Goal: Task Accomplishment & Management: Manage account settings

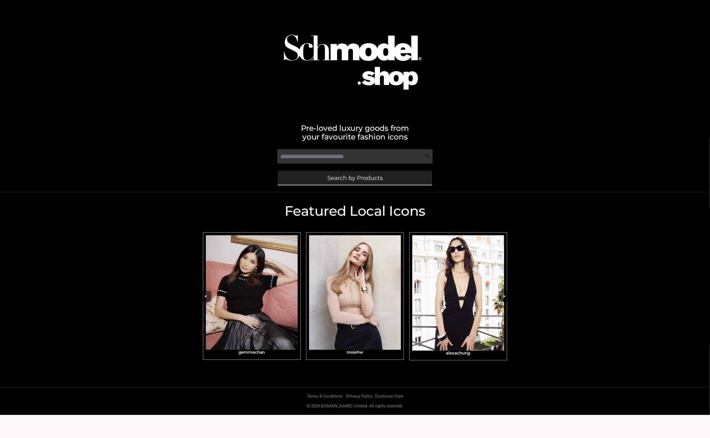
click at [394, 178] on link "Search by Products" at bounding box center [355, 178] width 154 height 14
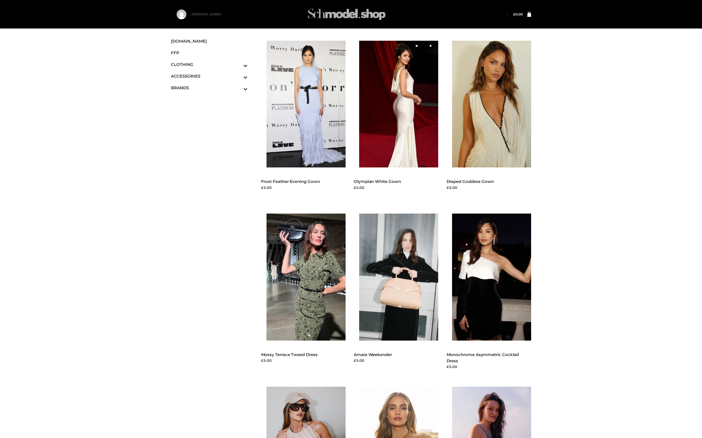
click at [342, 19] on img at bounding box center [346, 14] width 81 height 21
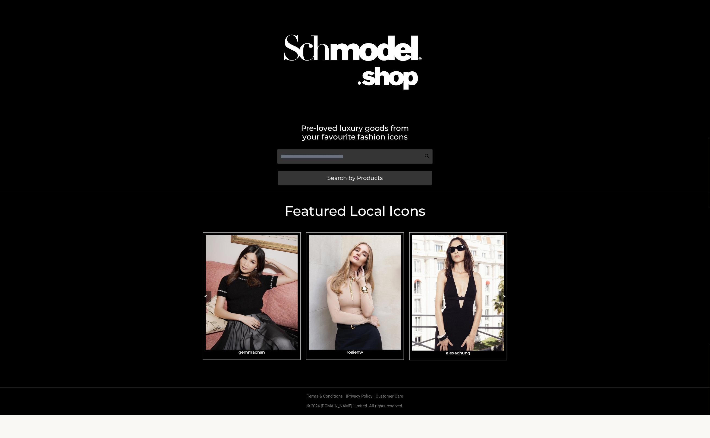
click at [598, 223] on div "Featured Local Icons​ < slide 7 to 9 of 4 alexachung Eizagonzalez gemmachan ros…" at bounding box center [355, 290] width 710 height 196
drag, startPoint x: 559, startPoint y: 178, endPoint x: 560, endPoint y: 175, distance: 3.1
click at [560, 177] on div "Pre-loved luxury goods from your favourite fashion icons Search by Products" at bounding box center [355, 96] width 710 height 192
click at [518, 159] on div "Pre-loved luxury goods from your favourite fashion icons Search by Products" at bounding box center [355, 96] width 710 height 192
click at [474, 314] on img "Carousel Navigation" at bounding box center [458, 293] width 92 height 115
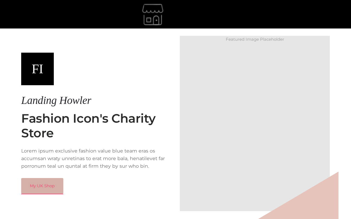
click at [50, 187] on link "My UK Shop" at bounding box center [42, 186] width 42 height 16
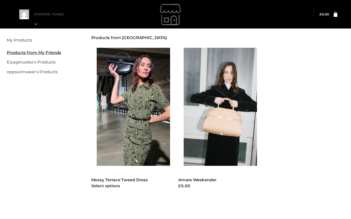
click at [128, 133] on img at bounding box center [136, 107] width 79 height 118
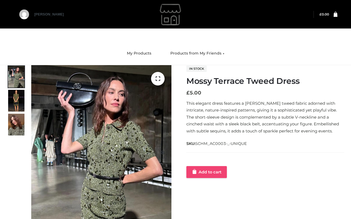
click at [215, 177] on link "Add to cart" at bounding box center [206, 172] width 40 height 12
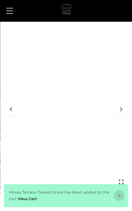
click at [122, 195] on icon at bounding box center [119, 195] width 11 height 11
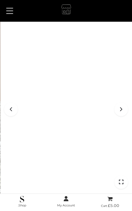
click at [10, 9] on button at bounding box center [10, 11] width 12 height 14
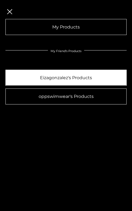
click at [71, 76] on link "Eizagonzalez's Products" at bounding box center [65, 78] width 121 height 16
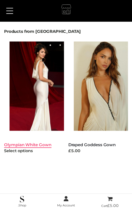
click at [33, 143] on link "Olympian White Gown" at bounding box center [27, 144] width 47 height 5
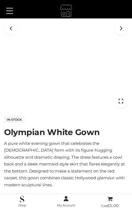
scroll to position [116, 0]
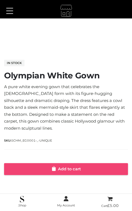
click at [60, 163] on link "Add to cart" at bounding box center [66, 169] width 124 height 12
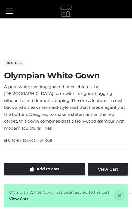
click at [7, 7] on button at bounding box center [10, 11] width 12 height 14
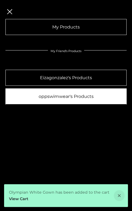
click at [30, 100] on link "oppswimwear's Products" at bounding box center [65, 97] width 121 height 16
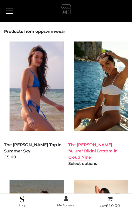
click at [92, 147] on link "The [PERSON_NAME] "Allure" Bikini Bottom in Cloud Nine" at bounding box center [92, 151] width 49 height 18
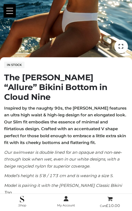
scroll to position [216, 0]
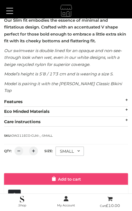
click at [45, 173] on link "Add to cart" at bounding box center [66, 179] width 124 height 12
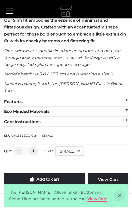
click at [87, 198] on link "View Cart" at bounding box center [96, 199] width 19 height 5
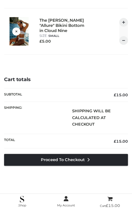
scroll to position [120, 0]
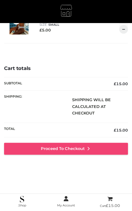
click at [76, 148] on link "Proceed to Checkout" at bounding box center [66, 149] width 124 height 12
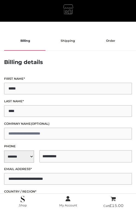
select select "**"
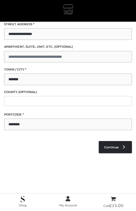
scroll to position [203, 0]
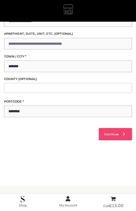
click at [117, 137] on link "Continue" at bounding box center [115, 134] width 33 height 12
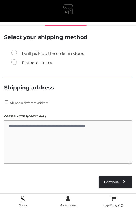
scroll to position [11, 0]
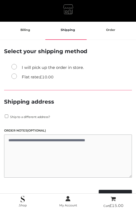
click at [13, 77] on label "Flat rate: £ 10.00" at bounding box center [32, 77] width 42 height 7
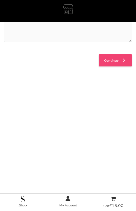
scroll to position [0, 0]
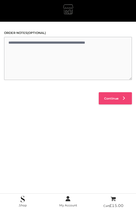
click at [111, 97] on span "Continue" at bounding box center [111, 99] width 14 height 4
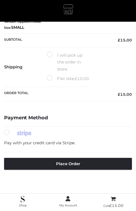
scroll to position [203, 0]
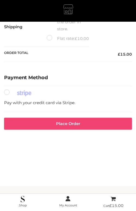
click at [61, 118] on button "Place order" at bounding box center [68, 124] width 128 height 12
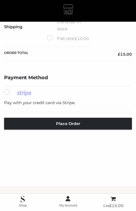
click at [48, 35] on label "Flat rate: £ 10.00" at bounding box center [68, 38] width 42 height 7
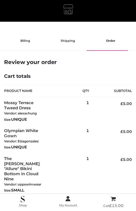
scroll to position [190, 0]
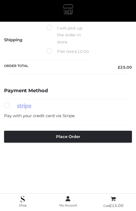
click at [5, 0] on div "[PERSON_NAME]" at bounding box center [68, 11] width 128 height 22
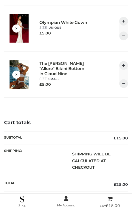
scroll to position [11, 0]
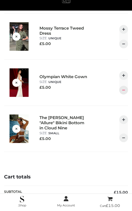
click at [123, 89] on div at bounding box center [123, 90] width 9 height 9
type input "*"
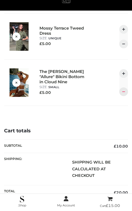
click at [126, 90] on div at bounding box center [123, 91] width 9 height 9
type input "*"
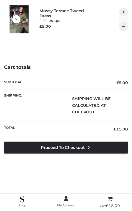
scroll to position [28, 0]
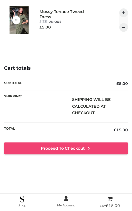
click at [91, 145] on link "Proceed to Checkout" at bounding box center [66, 149] width 124 height 12
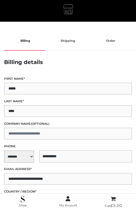
select select "**"
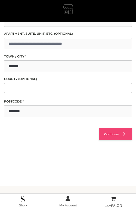
click at [108, 137] on link "Continue" at bounding box center [115, 134] width 33 height 12
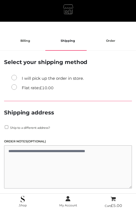
click at [27, 78] on label "I will pick up the order in store." at bounding box center [47, 78] width 72 height 7
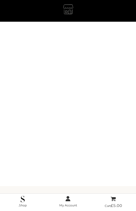
scroll to position [176, 0]
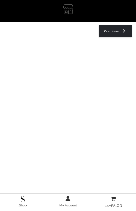
click at [119, 45] on div "Payment Method Pay with your credit card via Stripe. Place order" at bounding box center [68, 66] width 128 height 71
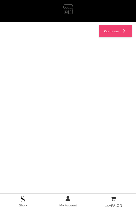
click at [114, 33] on link "Continue" at bounding box center [115, 31] width 33 height 12
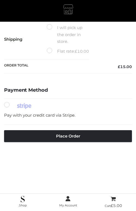
scroll to position [201, 0]
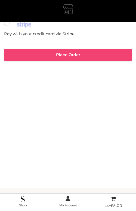
click at [90, 61] on button "Place order" at bounding box center [68, 55] width 128 height 12
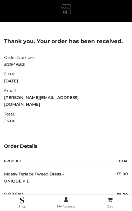
click at [64, 118] on li "Total: £ 5.00" at bounding box center [59, 117] width 110 height 17
click at [104, 84] on strong "September 18, 2025" at bounding box center [59, 81] width 110 height 7
click at [64, 10] on img at bounding box center [66, 10] width 13 height 15
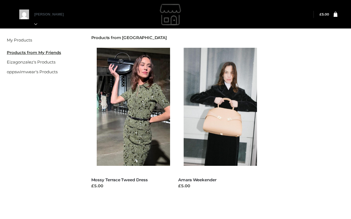
click at [40, 25] on div at bounding box center [175, 14] width 312 height 27
click at [40, 23] on div at bounding box center [175, 14] width 312 height 27
click at [41, 23] on div at bounding box center [175, 14] width 312 height 27
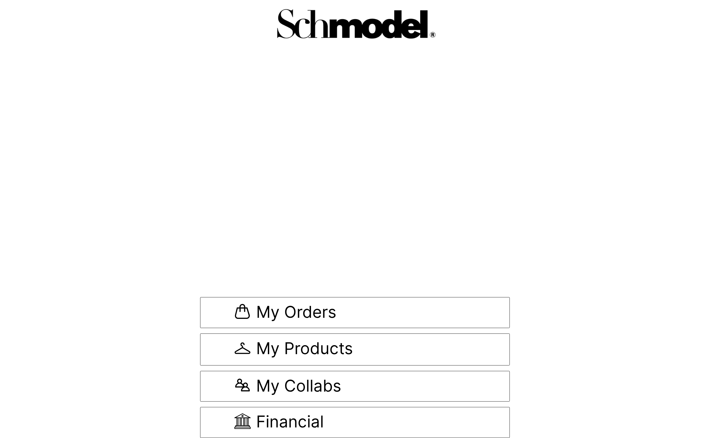
click at [274, 12] on img at bounding box center [355, 24] width 174 height 42
click at [325, 304] on span "My Orders" at bounding box center [296, 313] width 80 height 18
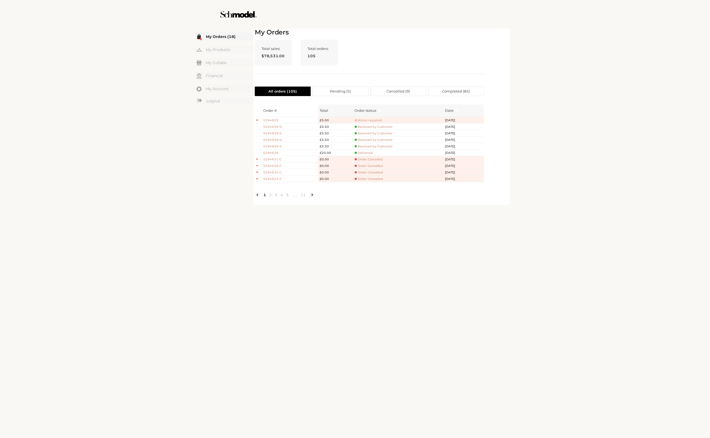
drag, startPoint x: 590, startPoint y: 165, endPoint x: 585, endPoint y: 173, distance: 10.3
click at [585, 173] on div "☰ My Orders (18) My Products My Collabs Dashboard Financial My Account Logout I…" at bounding box center [355, 219] width 710 height 438
drag, startPoint x: 585, startPoint y: 173, endPoint x: 557, endPoint y: 180, distance: 28.2
click at [566, 174] on div "☰ My Orders (18) My Products My Collabs Dashboard Financial My Account Logout I…" at bounding box center [355, 219] width 710 height 438
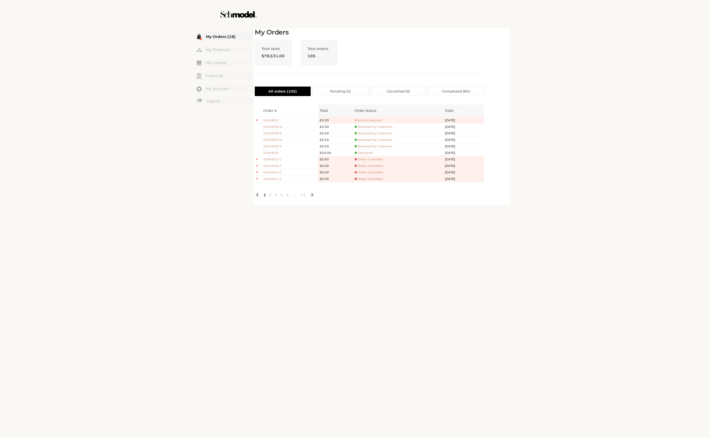
click at [511, 68] on div "My Orders Total sales: $78,531.00 Total orders: 105 All orders ( 105 ) Pending …" at bounding box center [383, 116] width 260 height 178
click at [374, 120] on span "Action required" at bounding box center [368, 120] width 27 height 4
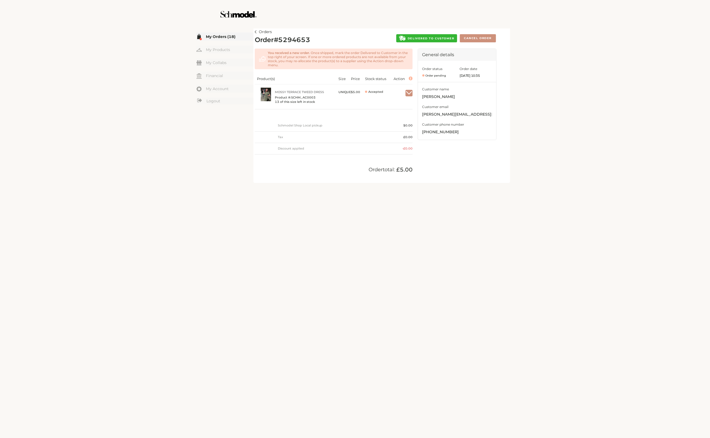
click at [255, 32] on img at bounding box center [256, 31] width 2 height 3
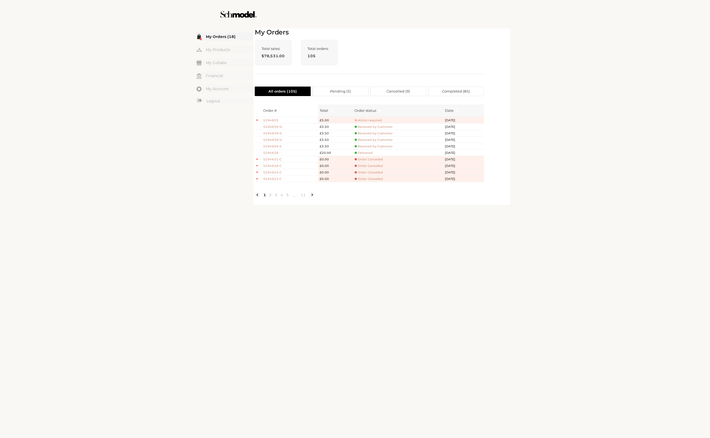
click at [381, 119] on span "Action required" at bounding box center [368, 120] width 27 height 4
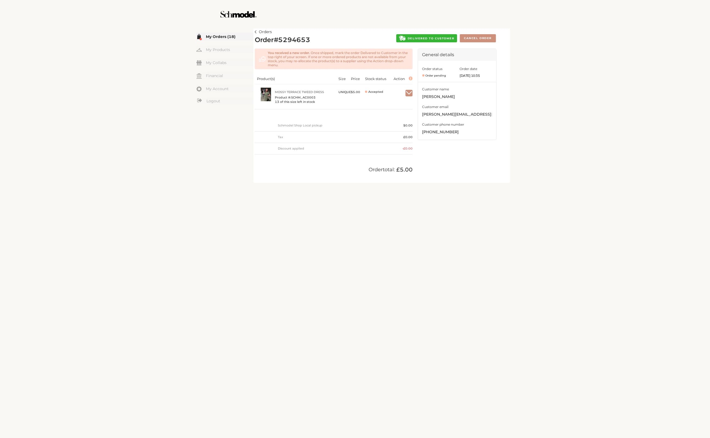
click at [257, 30] on link "Orders" at bounding box center [263, 32] width 17 height 7
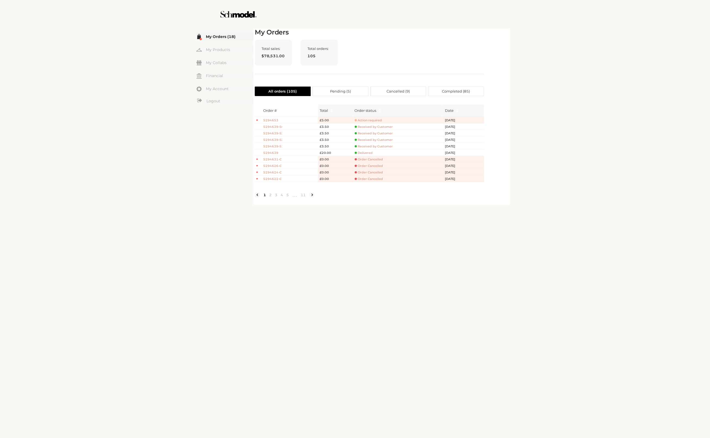
click at [273, 120] on span "5294653" at bounding box center [272, 120] width 19 height 5
click at [377, 122] on span "Action required" at bounding box center [368, 120] width 27 height 4
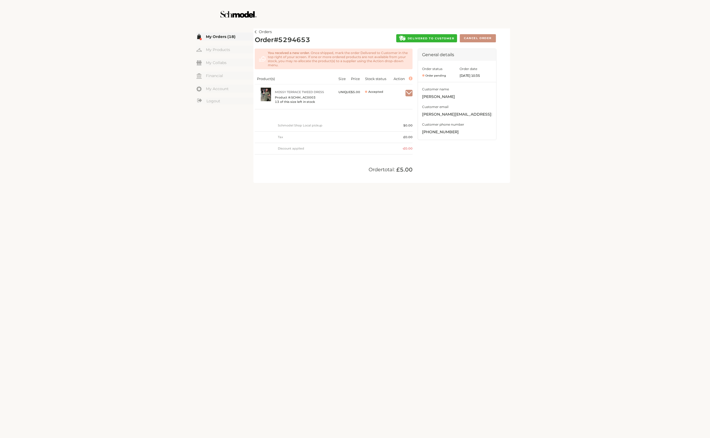
click at [432, 40] on button "DELIVERED TO CUSTOMER" at bounding box center [426, 38] width 61 height 8
click at [429, 39] on span "DELIVERED TO CUSTOMER" at bounding box center [431, 39] width 46 height 4
click at [256, 32] on img at bounding box center [256, 31] width 2 height 3
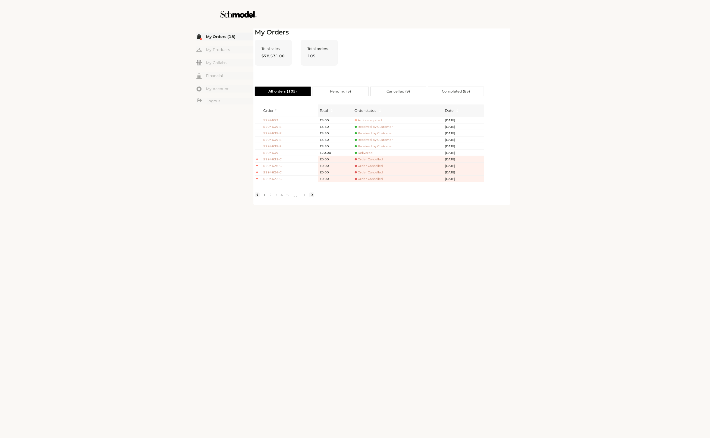
click at [371, 122] on span "Action required" at bounding box center [368, 120] width 27 height 4
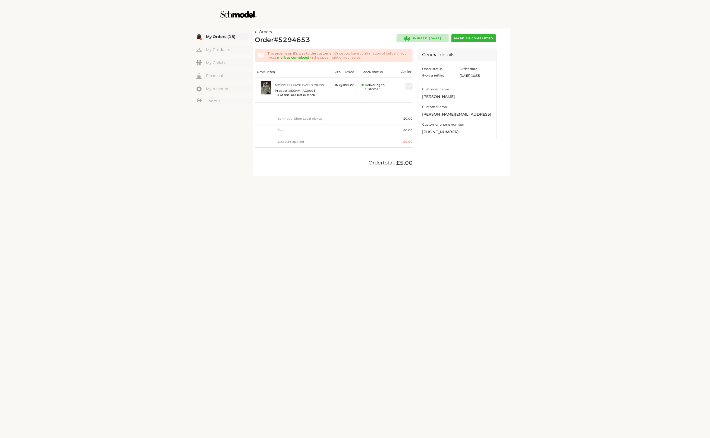
click at [252, 35] on link "My Orders (18)" at bounding box center [224, 37] width 57 height 8
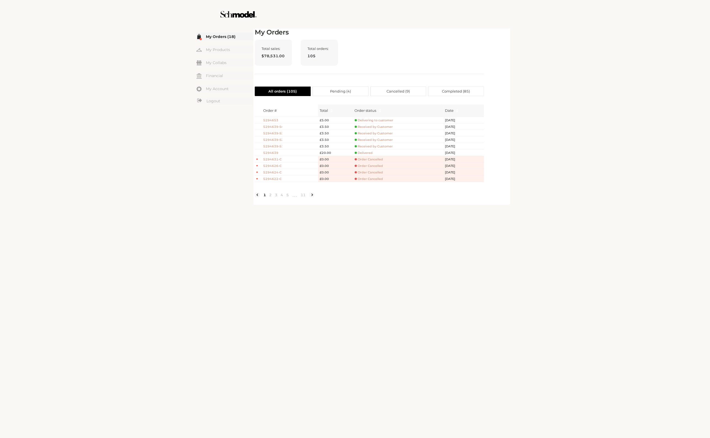
click at [269, 120] on span "5294653" at bounding box center [272, 120] width 19 height 5
click at [363, 122] on span "Delivering to customer" at bounding box center [374, 120] width 39 height 4
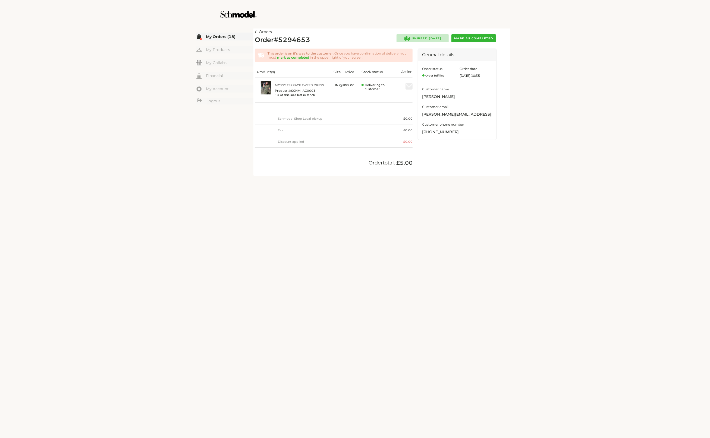
click at [481, 39] on span "Mark as completed" at bounding box center [473, 39] width 39 height 4
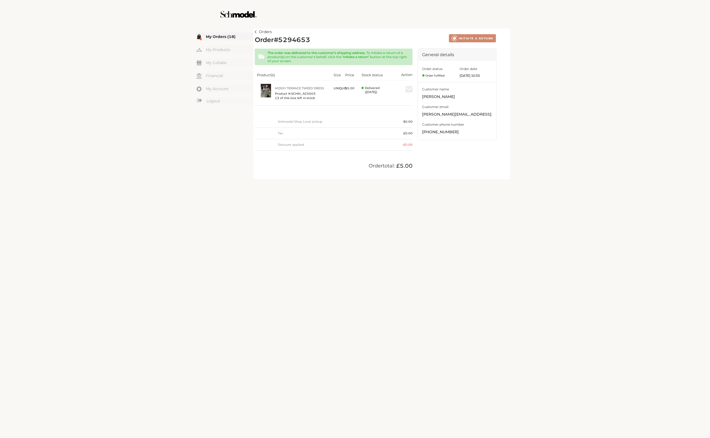
click at [257, 31] on link "Orders" at bounding box center [263, 32] width 17 height 7
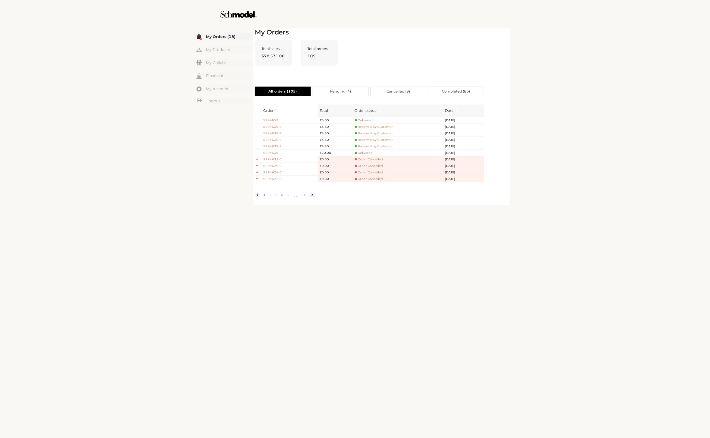
click at [275, 120] on span "5294653" at bounding box center [272, 120] width 19 height 5
